Goal: Task Accomplishment & Management: Complete application form

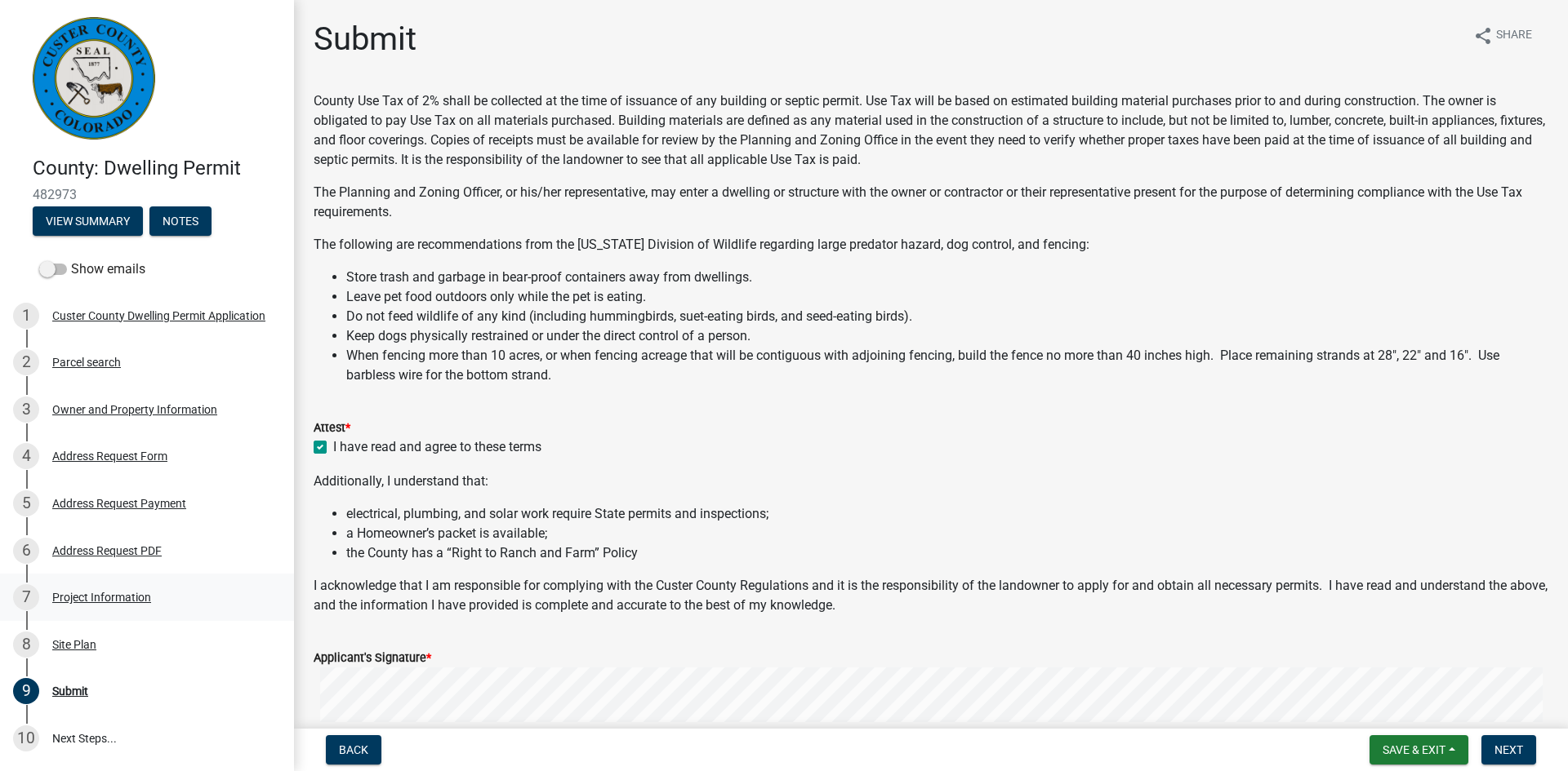
click at [82, 594] on div "Project Information" at bounding box center [102, 597] width 99 height 11
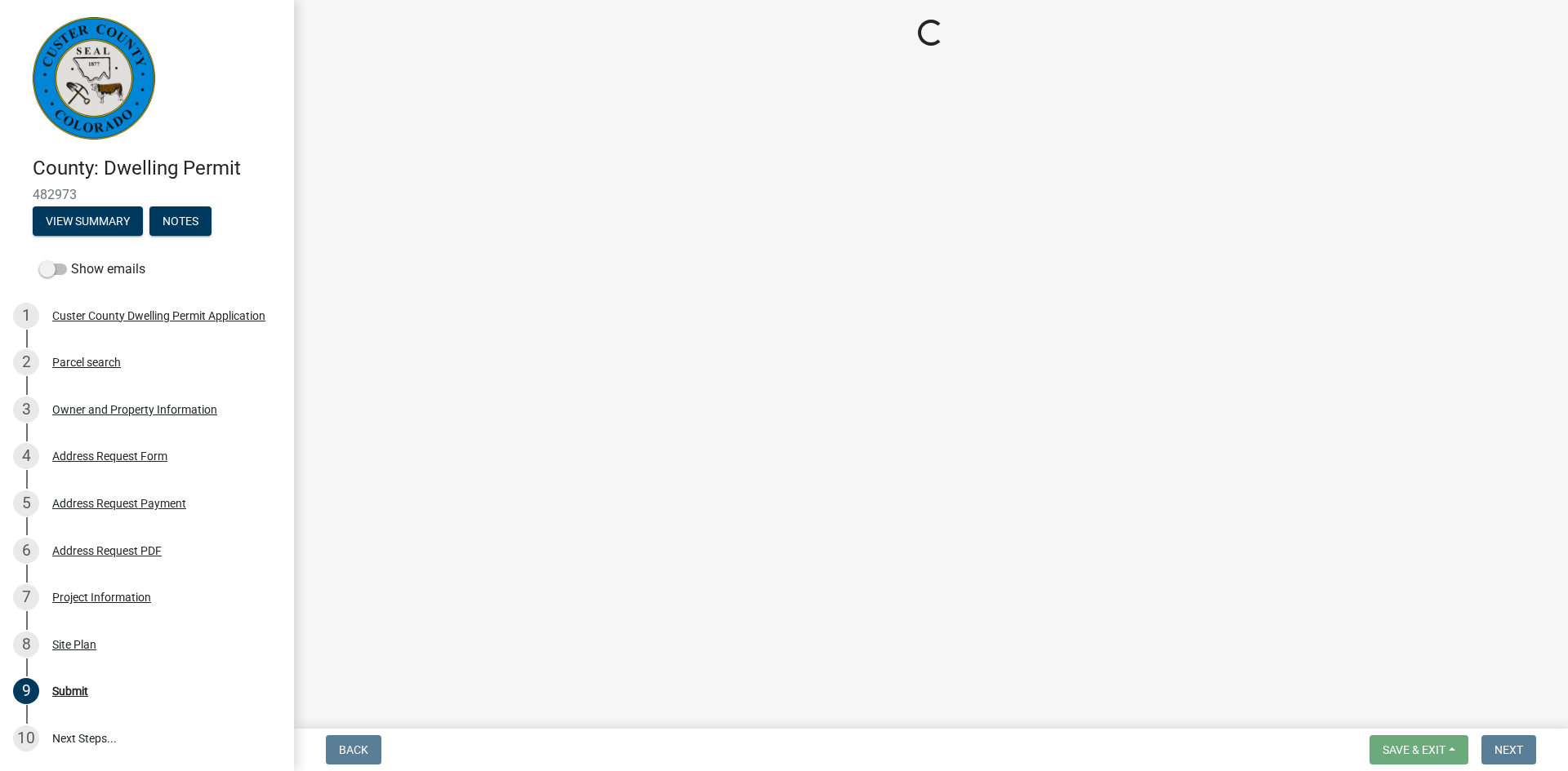
select select "CO"
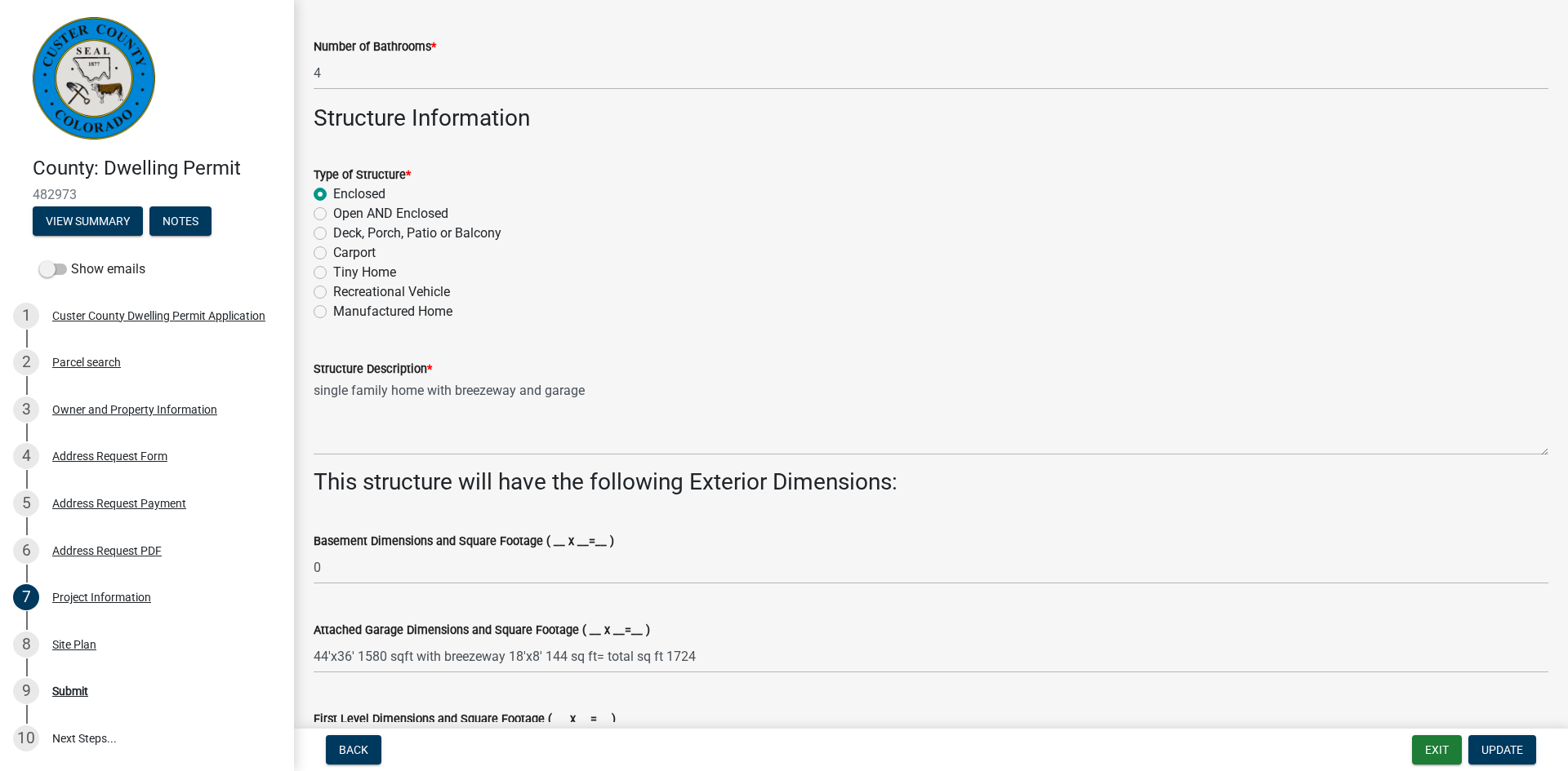
scroll to position [599, 0]
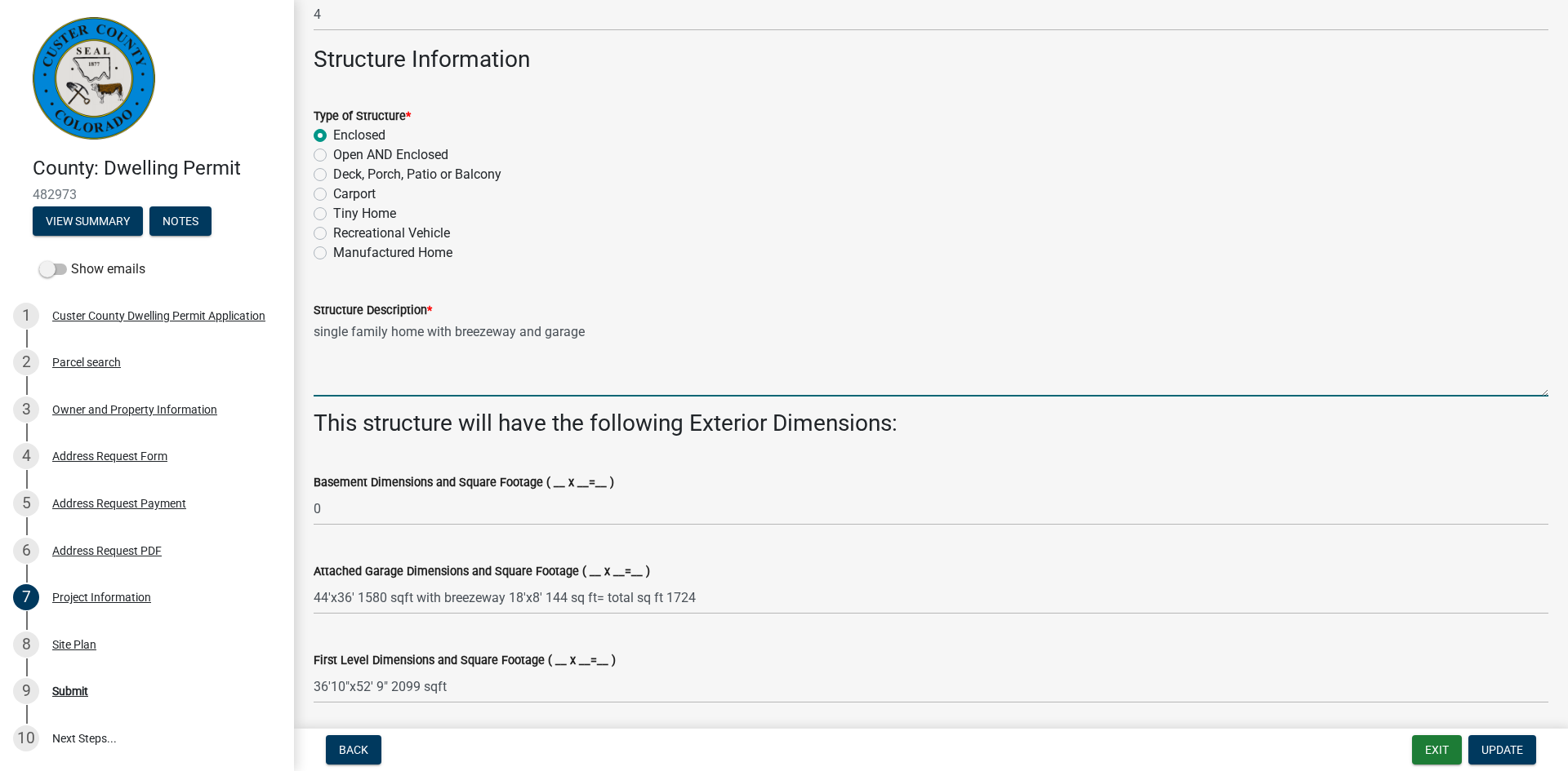
click at [362, 355] on textarea "single family home with breezeway and garage" at bounding box center [930, 358] width 1235 height 76
click at [615, 327] on textarea "single family home with breezeway and garage" at bounding box center [930, 358] width 1235 height 76
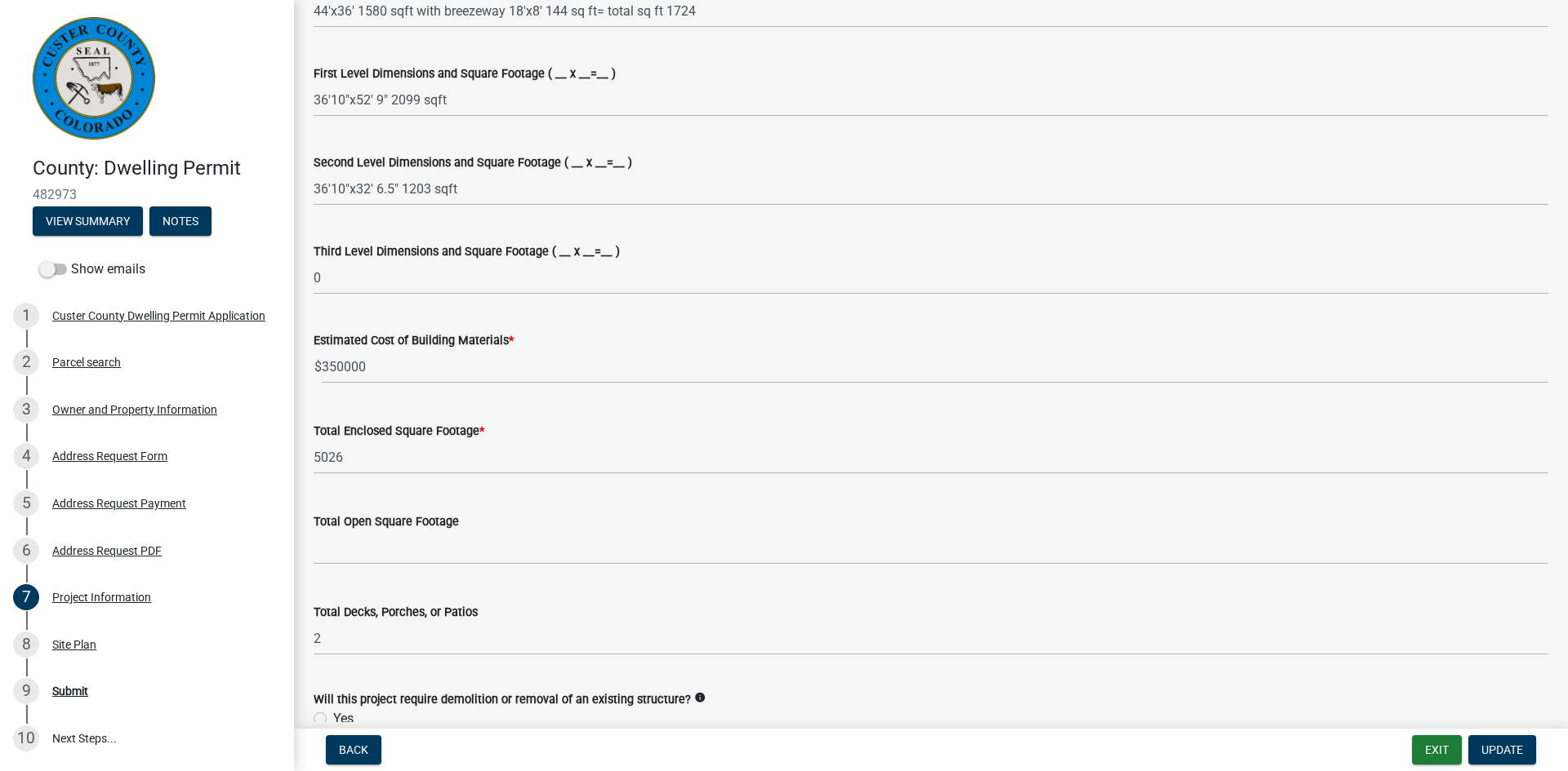
scroll to position [1194, 0]
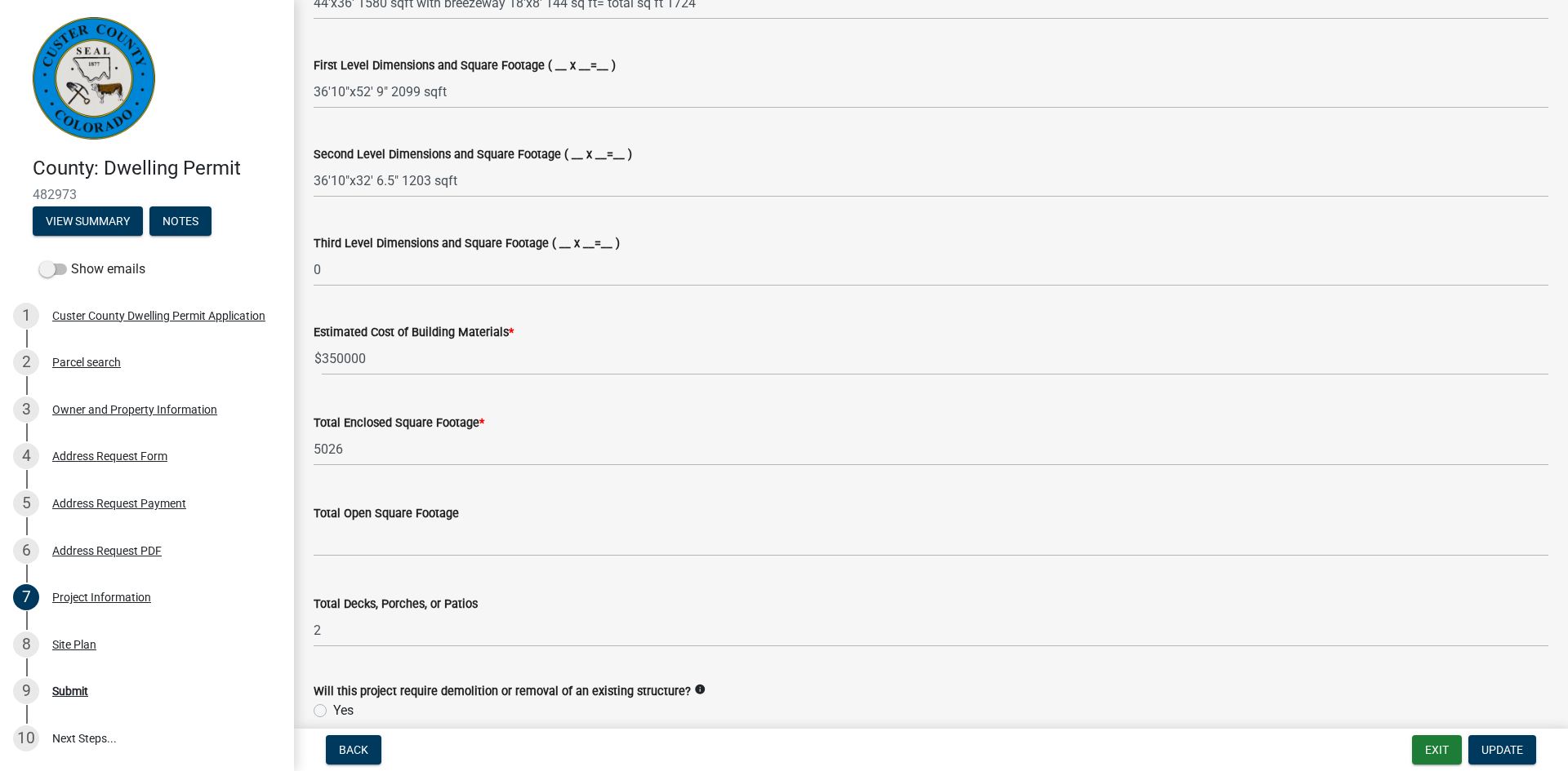
type textarea "single family home with breezeway and garage (no loft above garage at this time)"
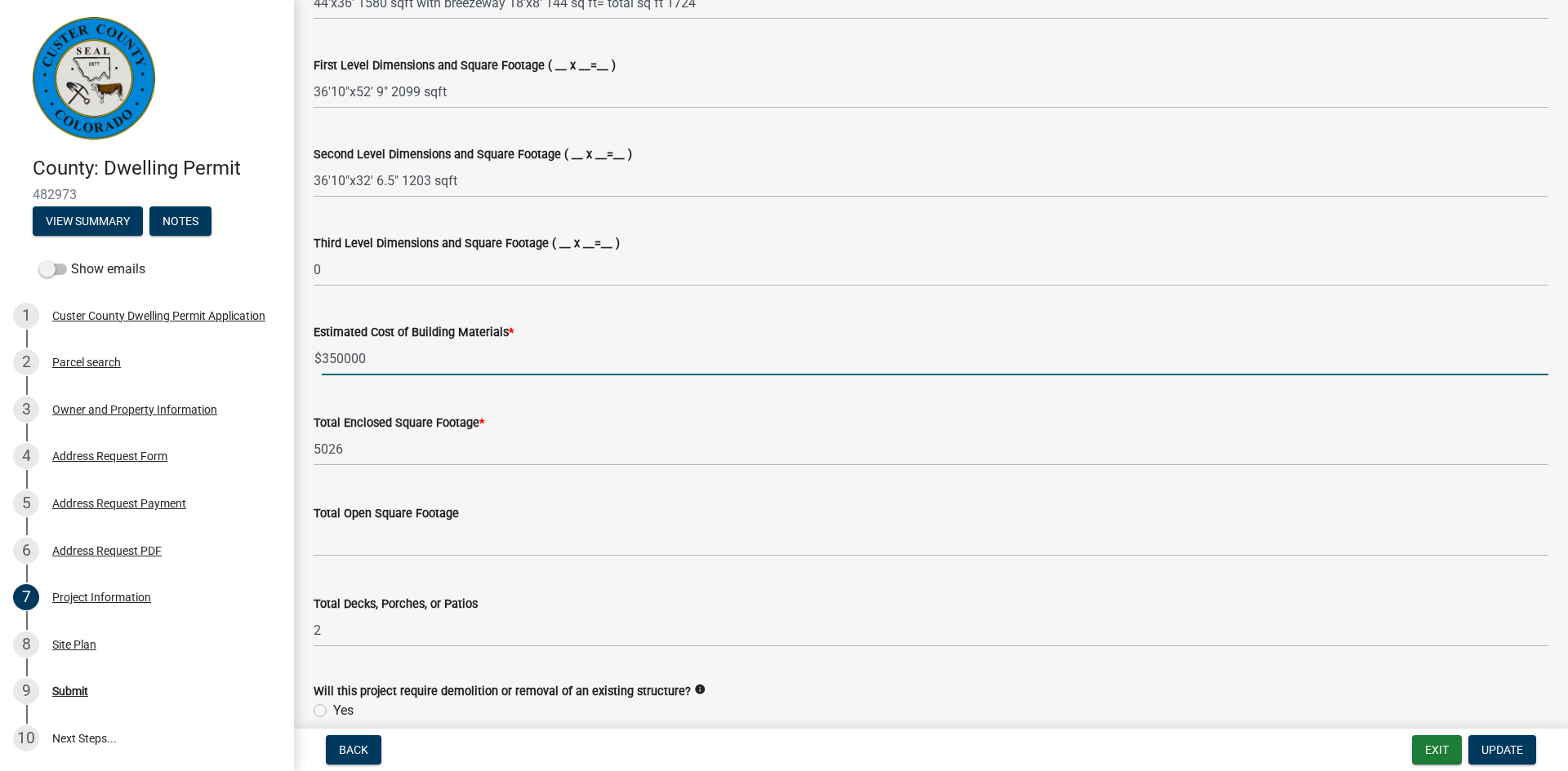
click at [446, 369] on input "350000" at bounding box center [935, 358] width 1226 height 34
type input "315000"
click at [786, 389] on wm-data-entity-input "Estimated Cost of Building Materials * $ 315000" at bounding box center [930, 344] width 1235 height 90
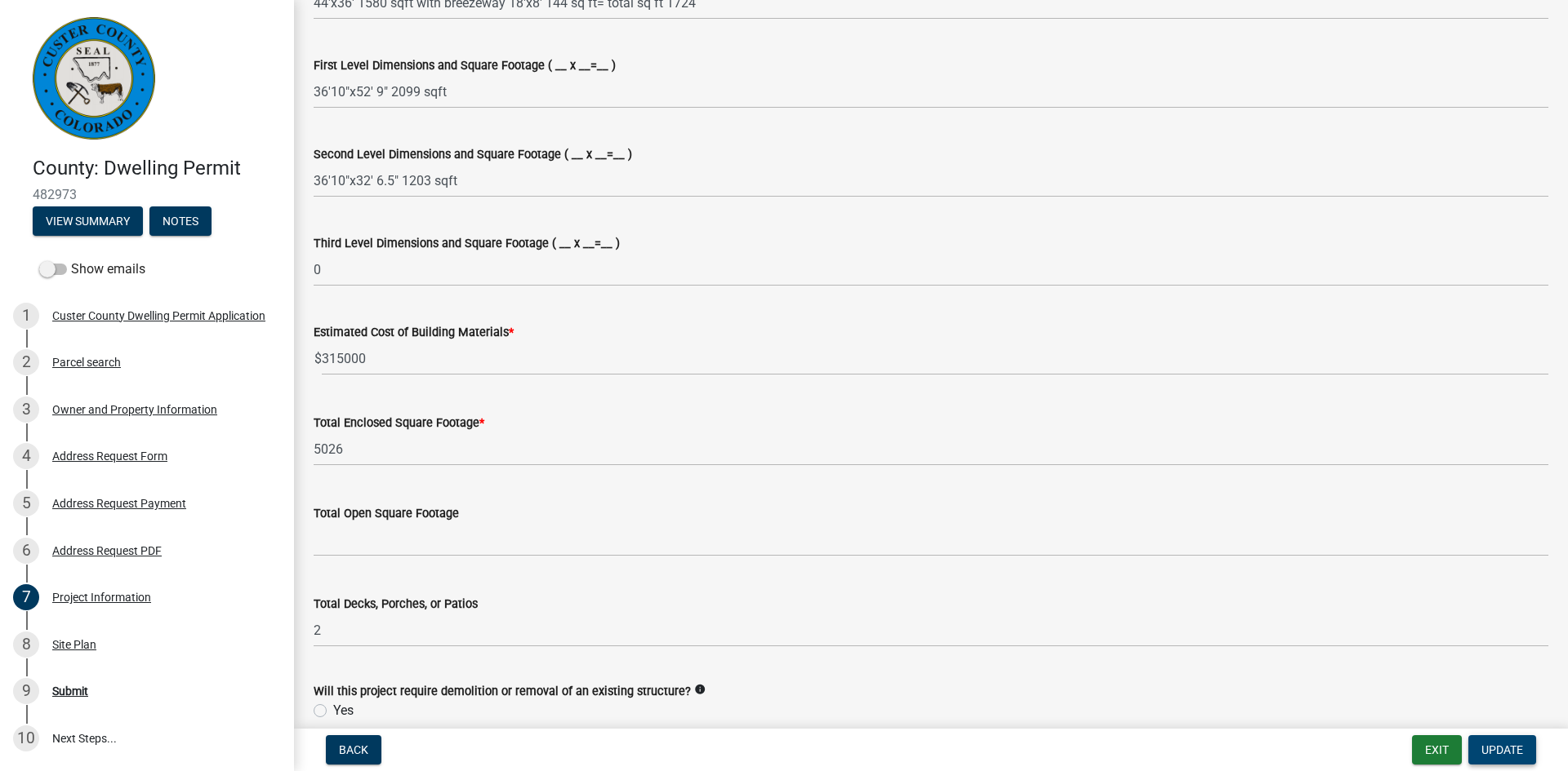
click at [1500, 759] on button "Update" at bounding box center [1502, 750] width 68 height 29
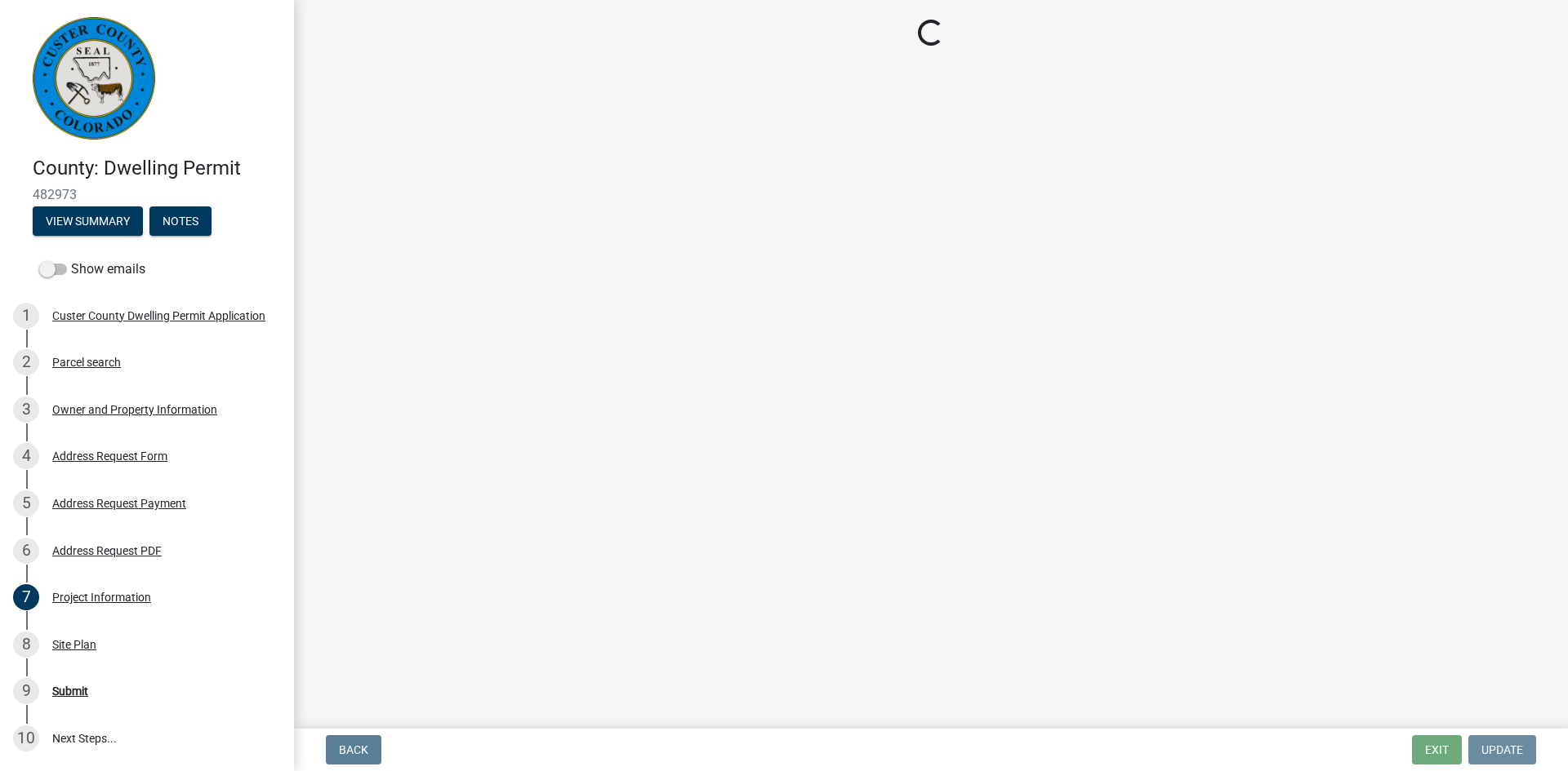
scroll to position [0, 0]
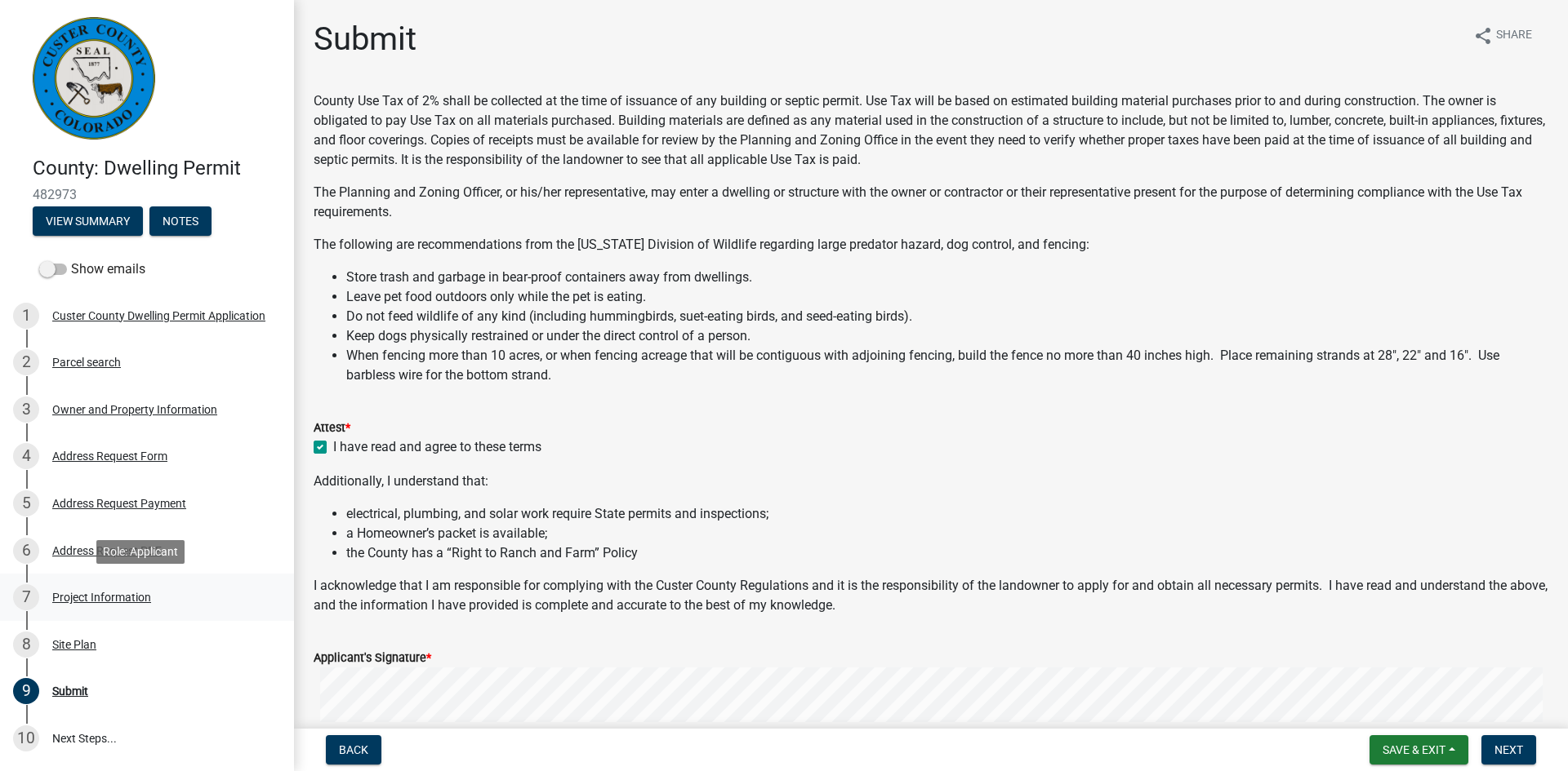
click at [89, 595] on div "Project Information" at bounding box center [102, 597] width 99 height 11
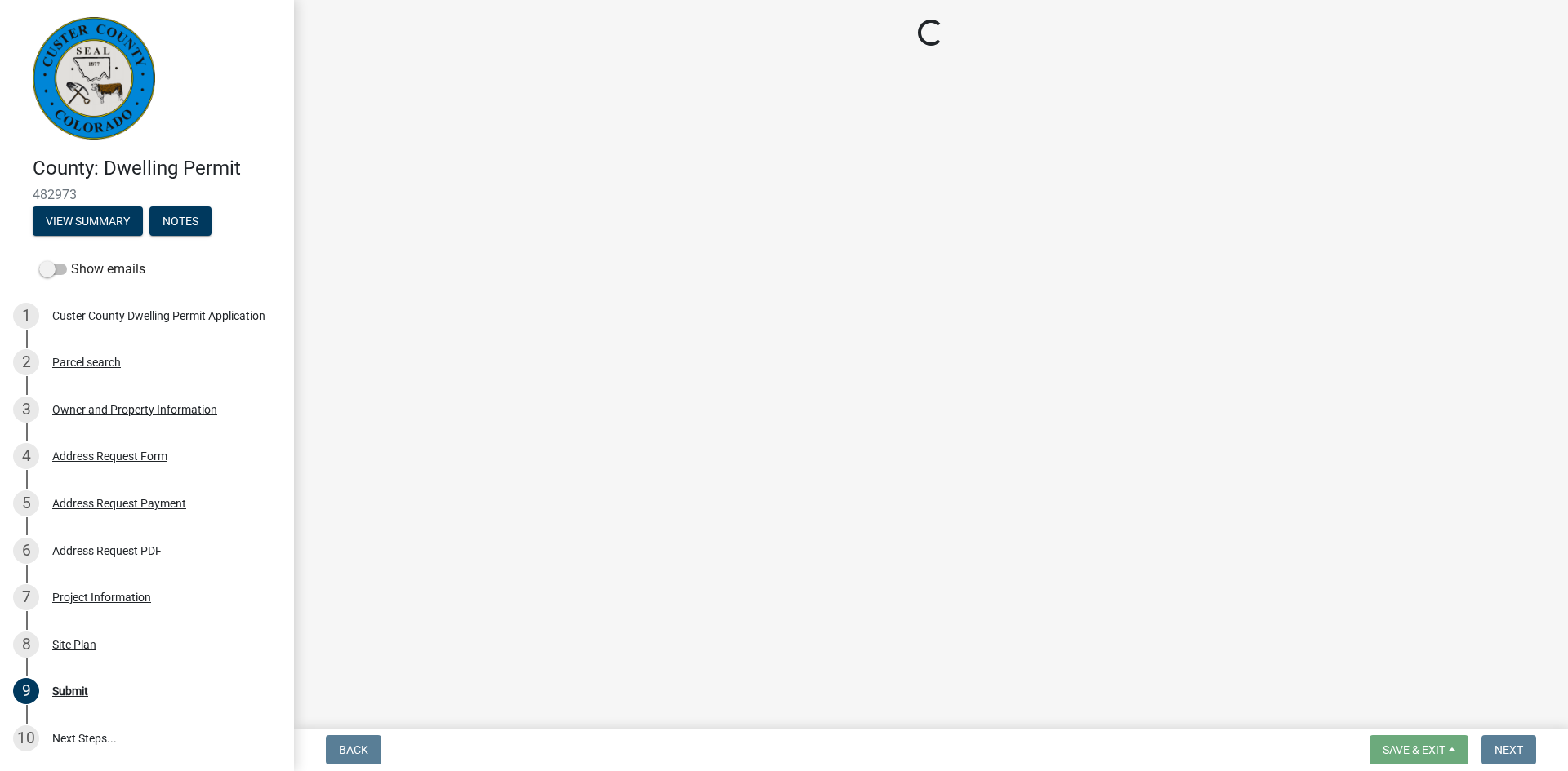
select select "CO"
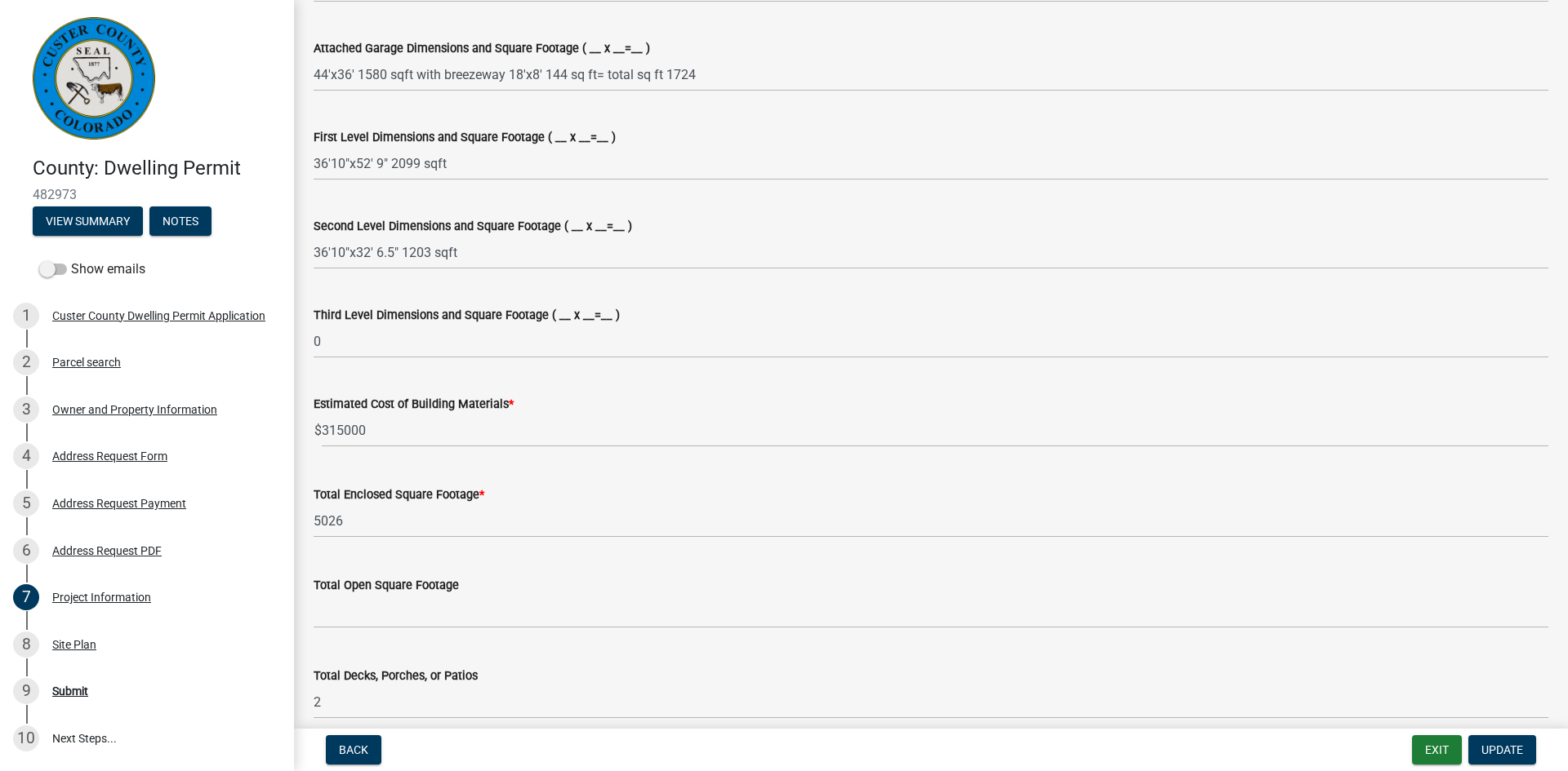
scroll to position [1130, 0]
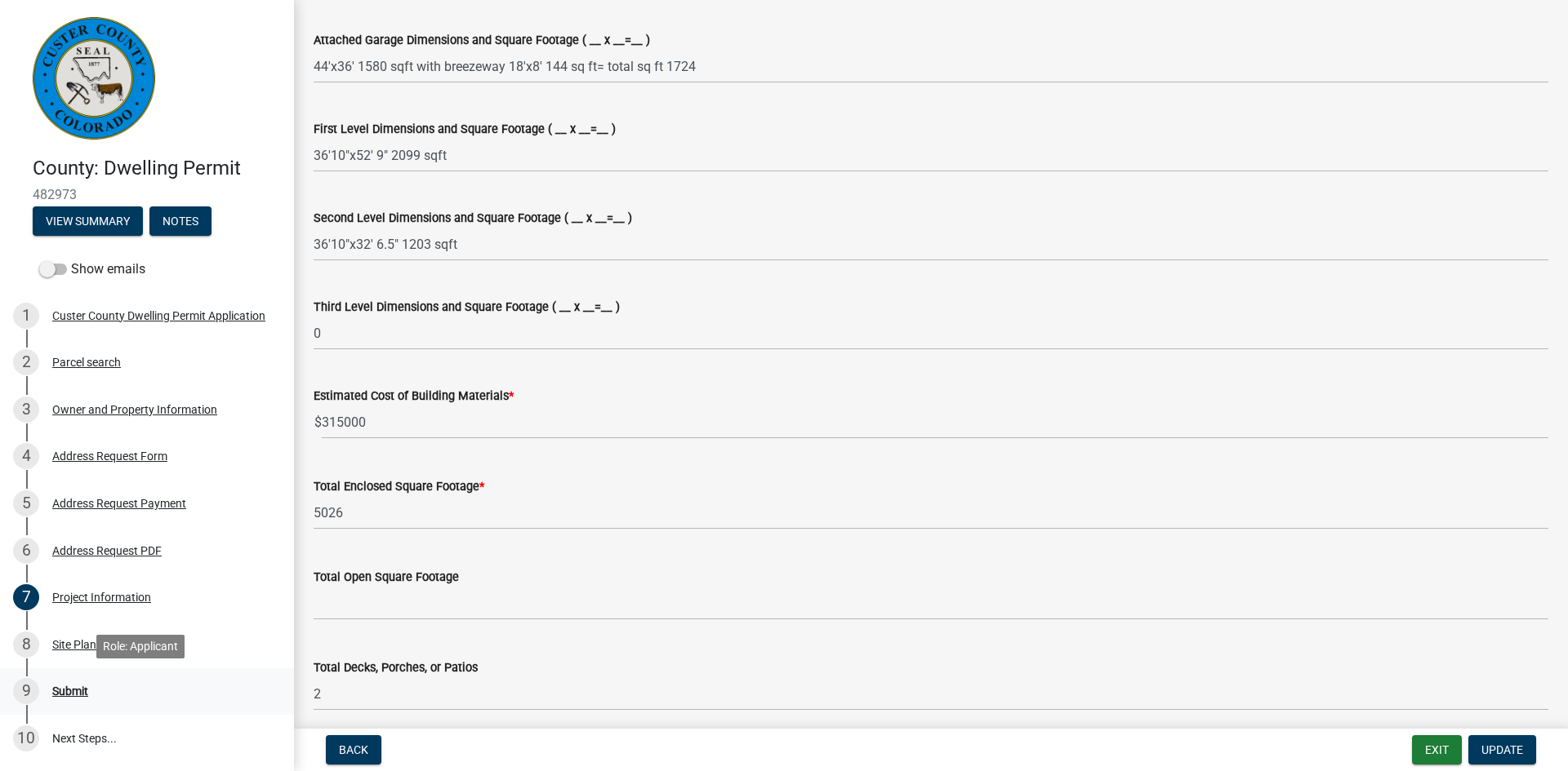
click at [69, 689] on div "Submit" at bounding box center [69, 690] width 36 height 11
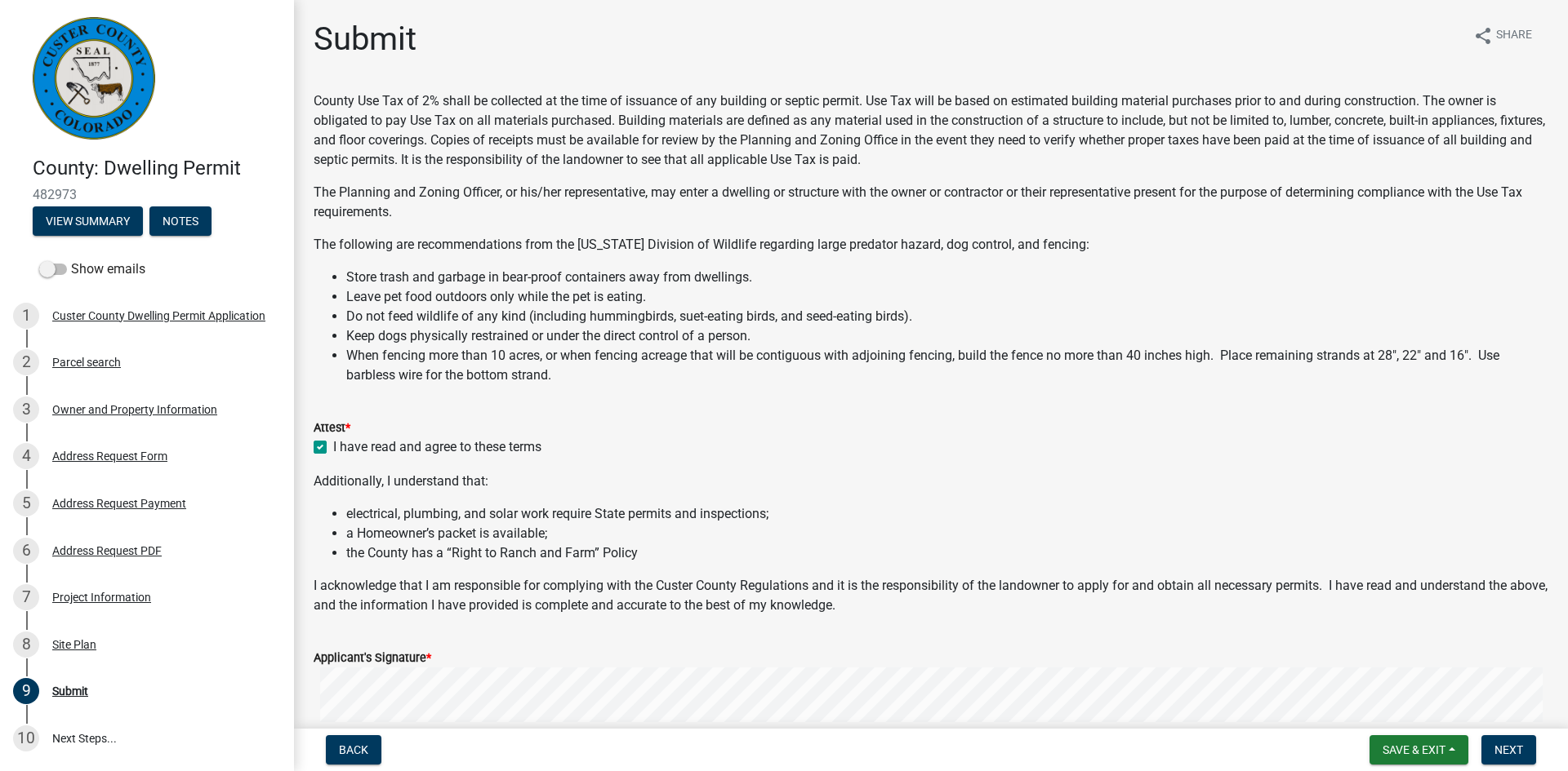
scroll to position [470, 0]
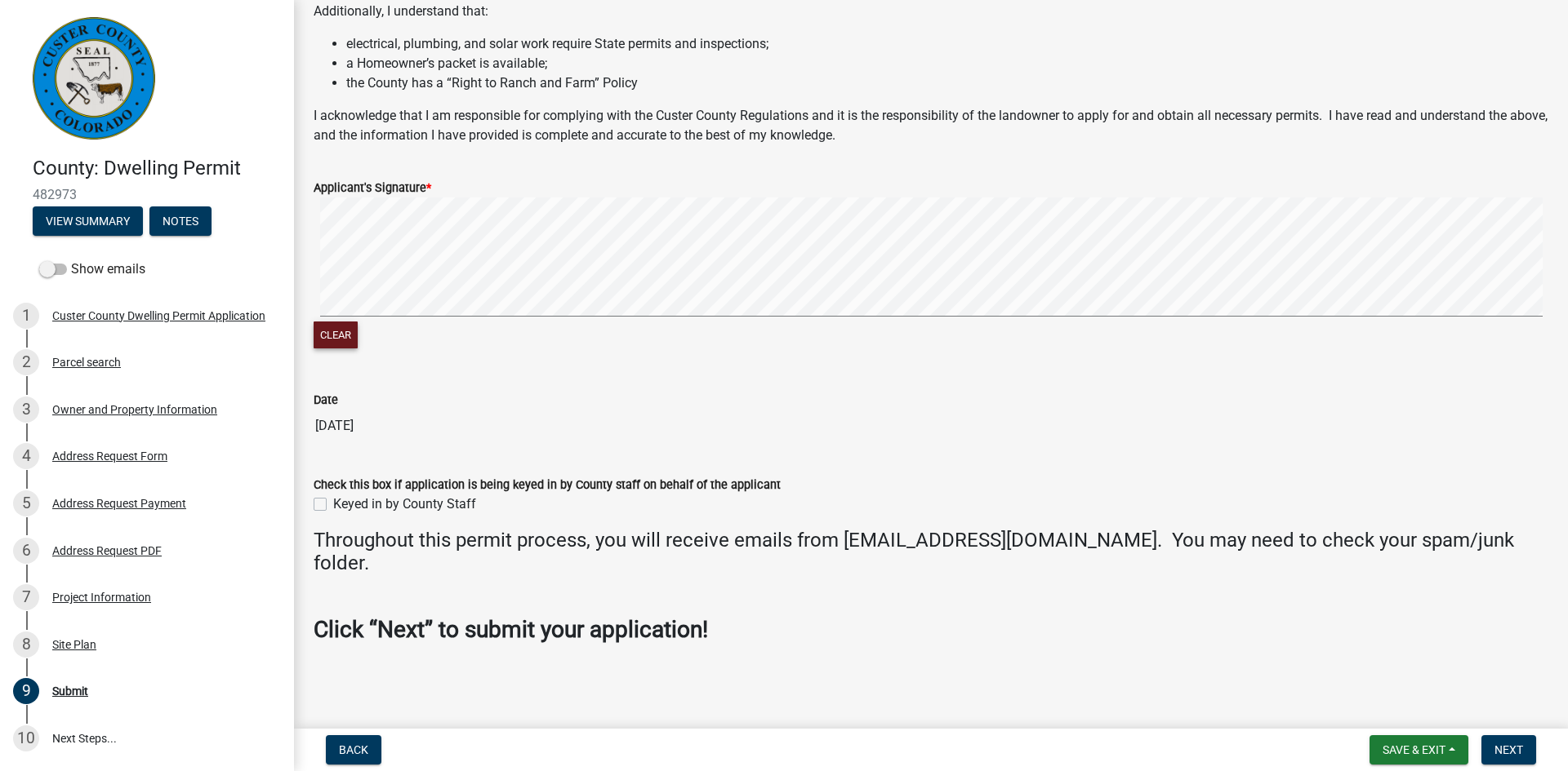
click at [344, 329] on button "Clear" at bounding box center [335, 335] width 44 height 27
click at [346, 326] on button "Clear" at bounding box center [335, 335] width 44 height 27
click at [339, 336] on button "Clear" at bounding box center [335, 335] width 44 height 27
click at [331, 329] on button "Clear" at bounding box center [335, 335] width 44 height 27
click at [331, 339] on button "Clear" at bounding box center [335, 335] width 44 height 27
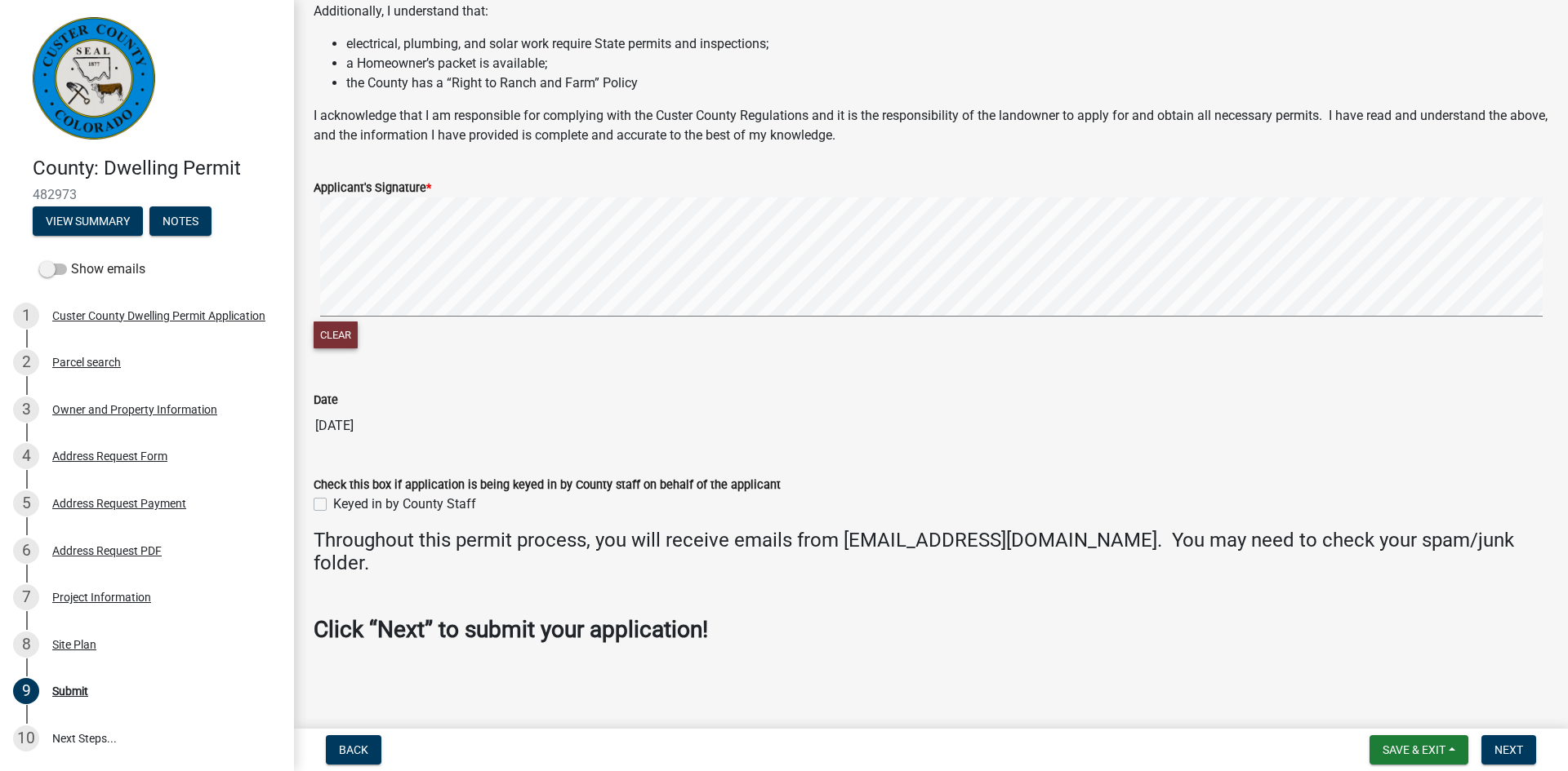
click at [339, 341] on button "Clear" at bounding box center [335, 335] width 44 height 27
click at [327, 346] on button "Clear" at bounding box center [335, 335] width 44 height 27
click at [336, 342] on button "Clear" at bounding box center [335, 335] width 44 height 27
click at [341, 340] on button "Clear" at bounding box center [335, 335] width 44 height 27
click at [338, 332] on button "Clear" at bounding box center [335, 335] width 44 height 27
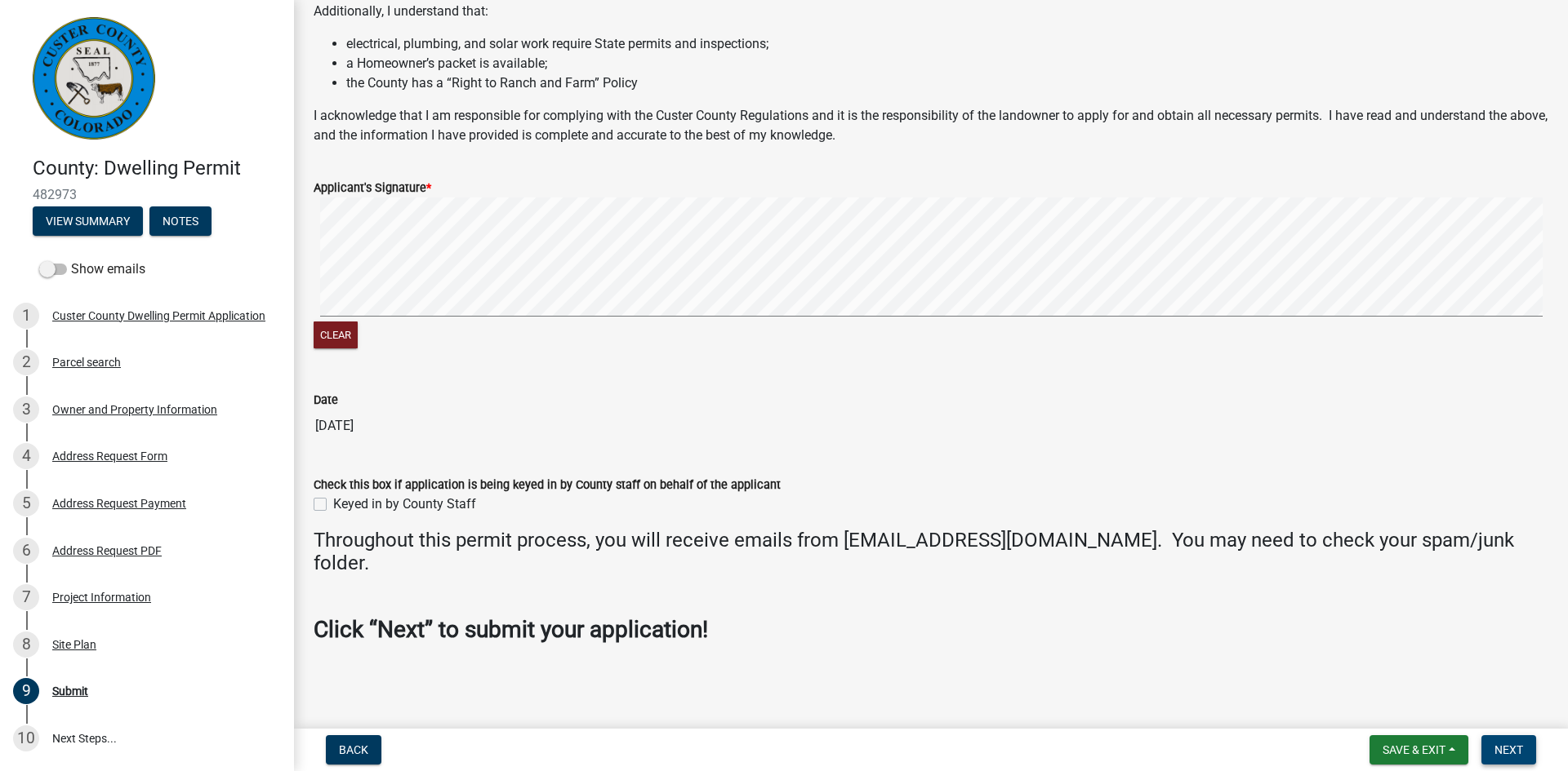
click at [1506, 741] on button "Next" at bounding box center [1508, 750] width 55 height 29
